Goal: Task Accomplishment & Management: Use online tool/utility

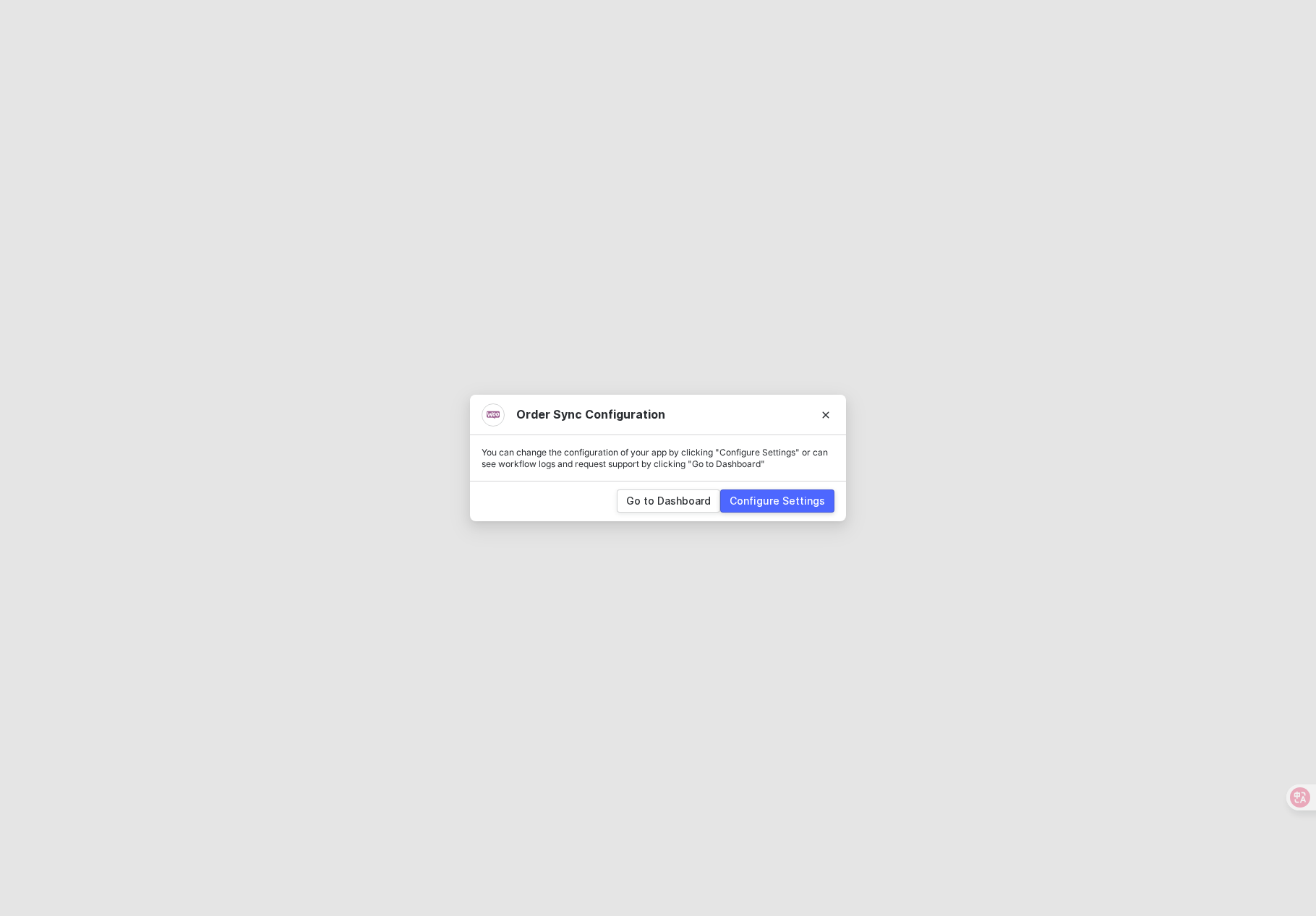
click at [806, 507] on div "Configure Settings" at bounding box center [776, 501] width 95 height 15
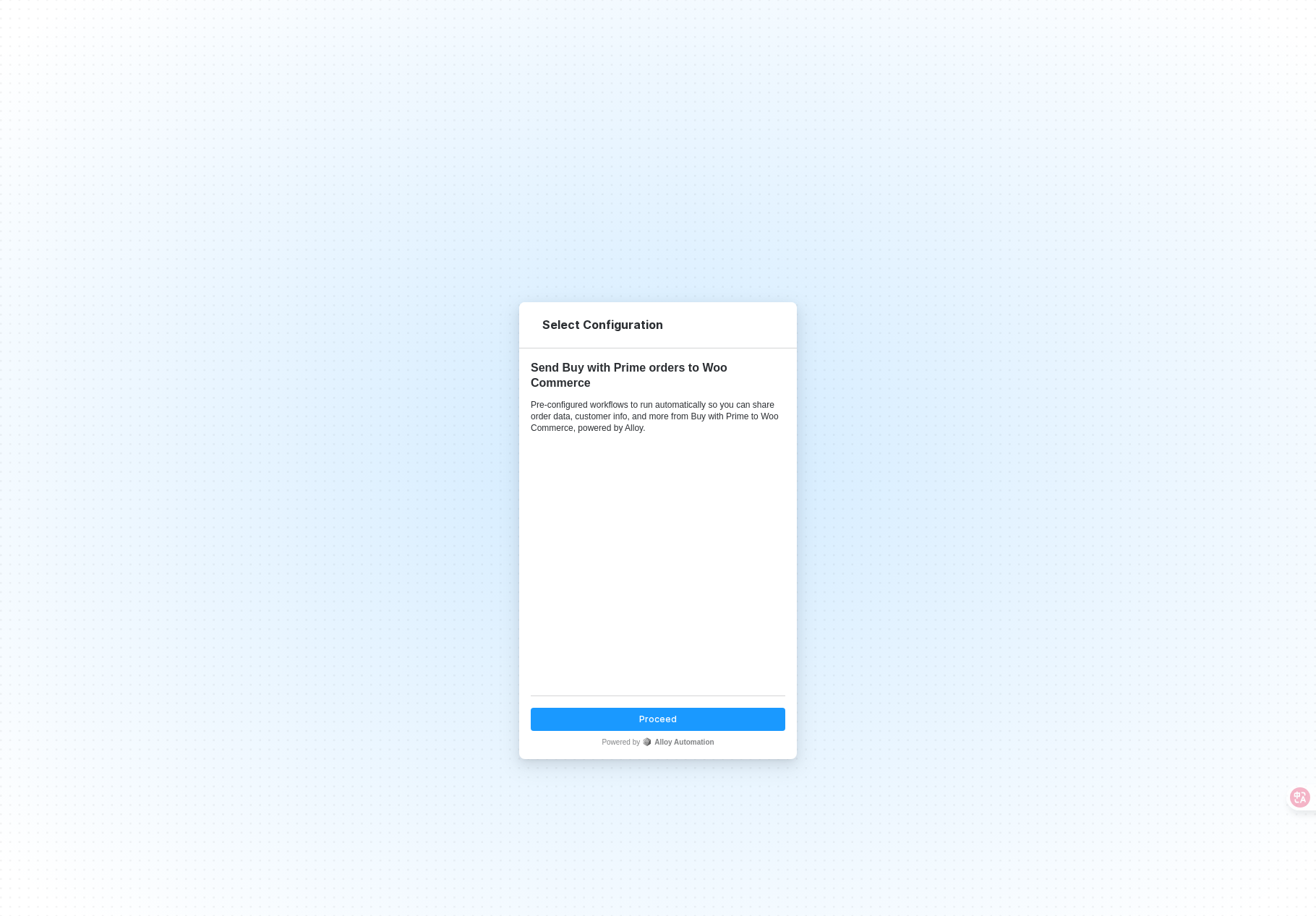
click at [631, 727] on button "Proceed" at bounding box center [658, 719] width 254 height 23
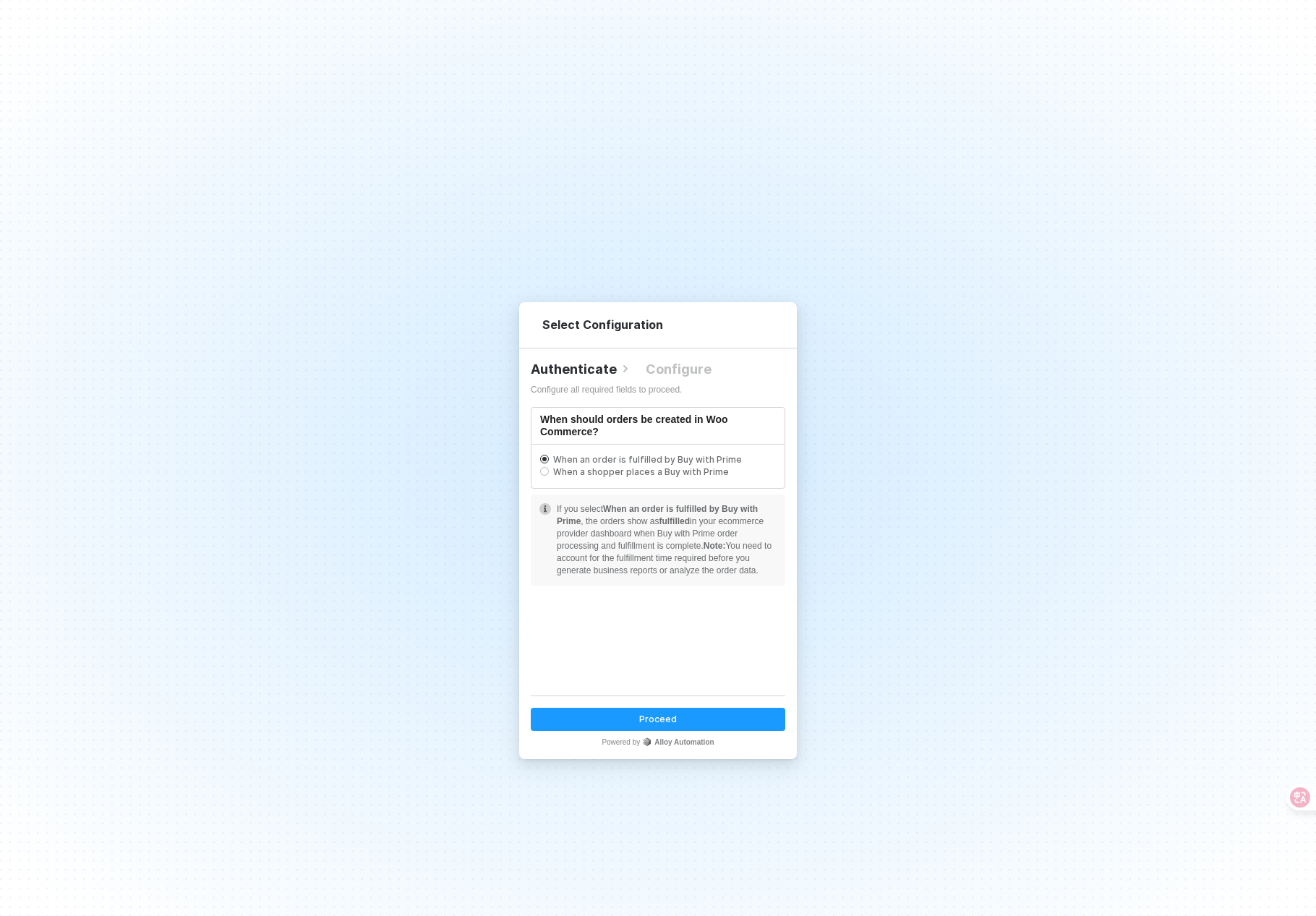
click at [654, 714] on div "Proceed" at bounding box center [658, 718] width 38 height 12
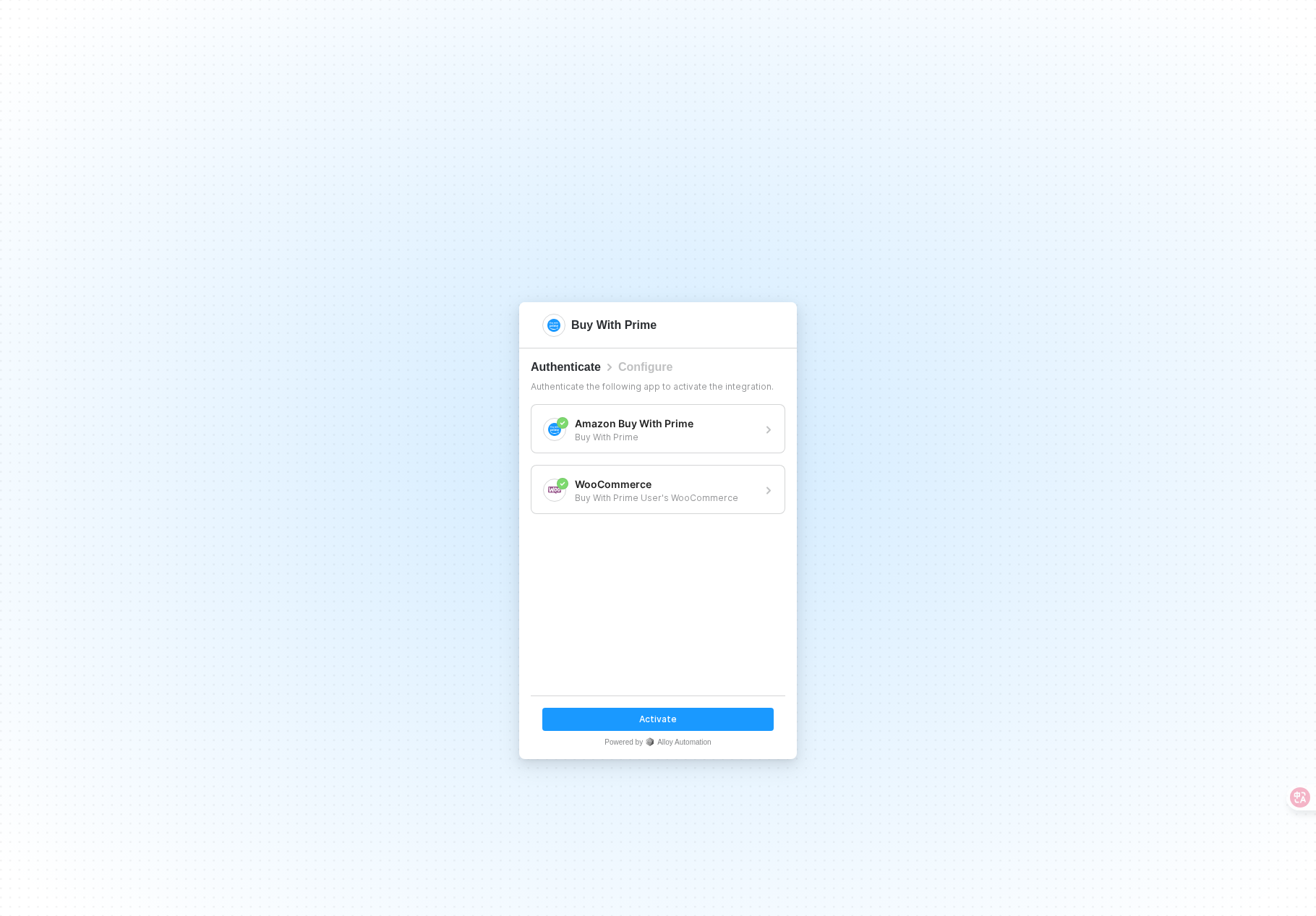
click at [704, 721] on button "Activate" at bounding box center [658, 719] width 232 height 23
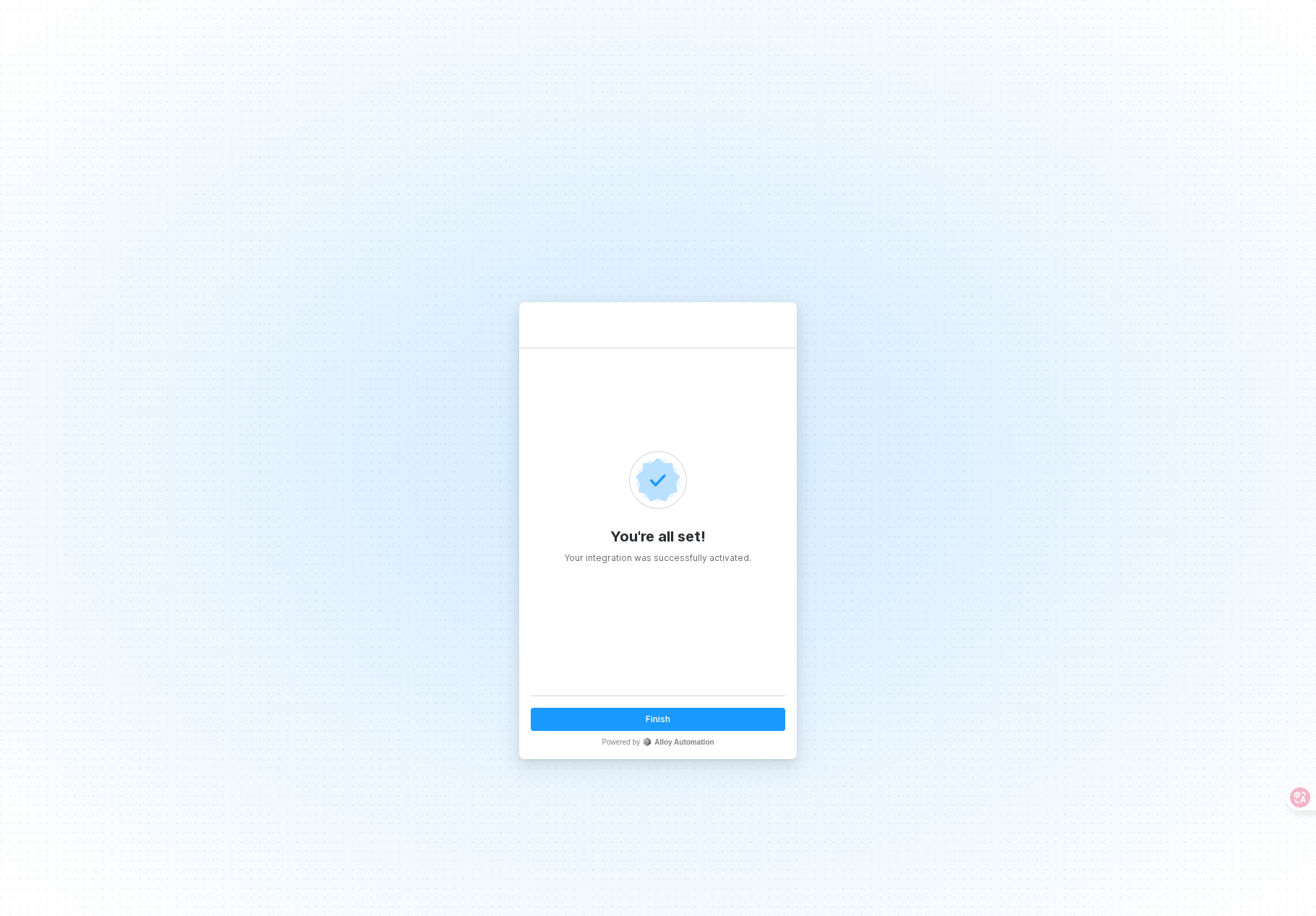
click at [700, 718] on button "Finish" at bounding box center [658, 719] width 254 height 23
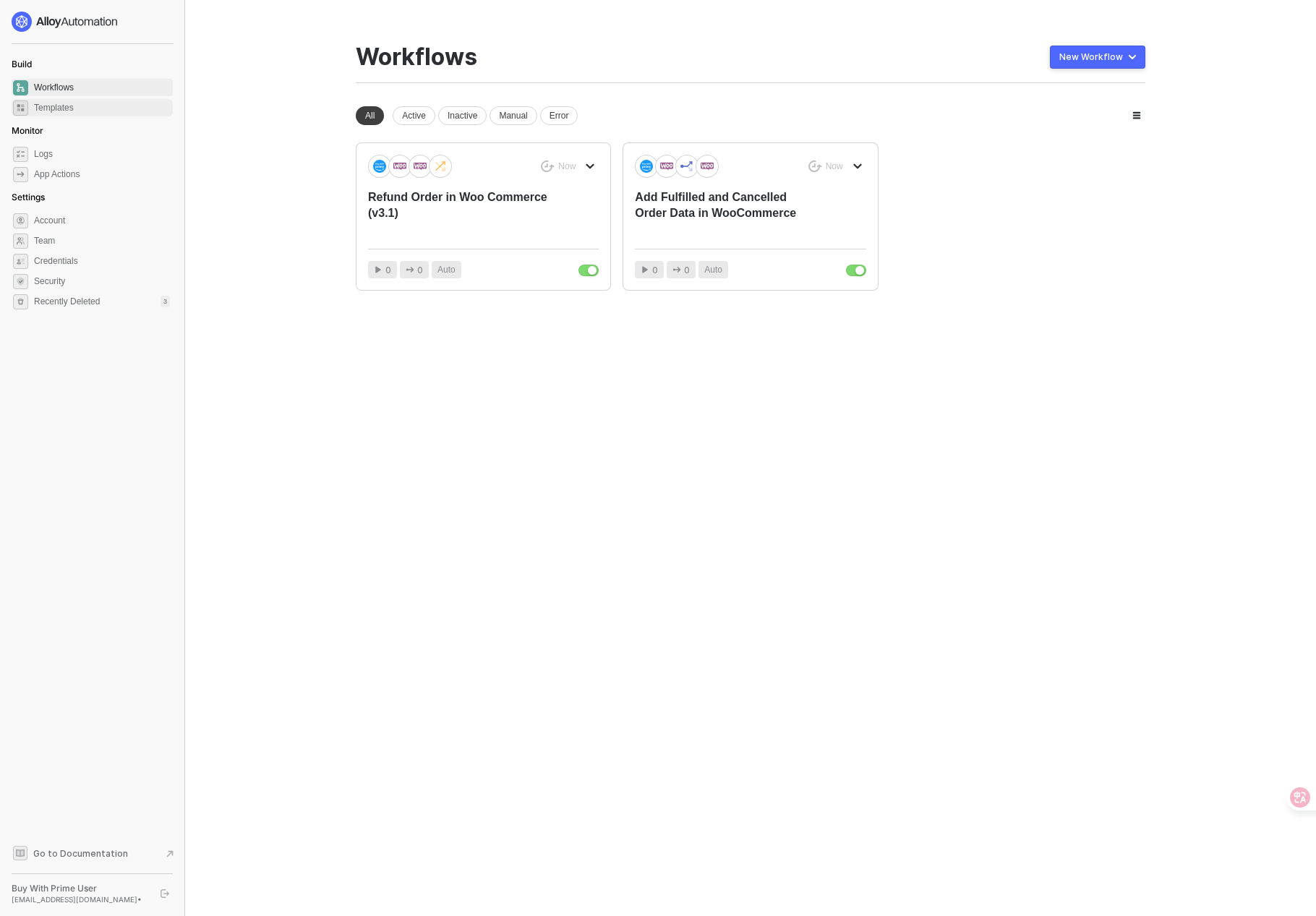
click at [55, 108] on span "Templates" at bounding box center [101, 108] width 136 height 17
